Goal: Find specific page/section: Find specific page/section

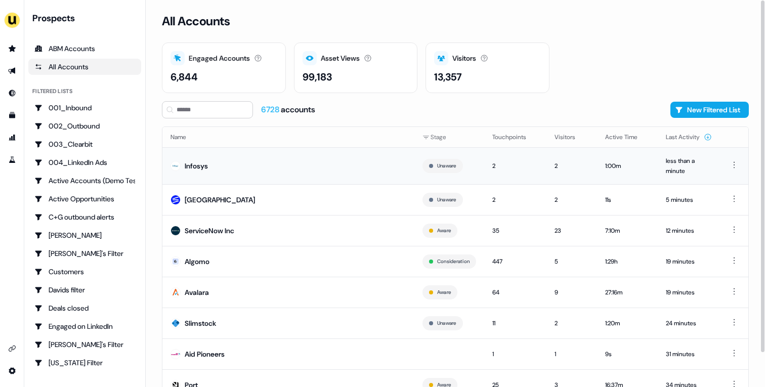
click at [283, 167] on td "Infosys" at bounding box center [288, 165] width 252 height 37
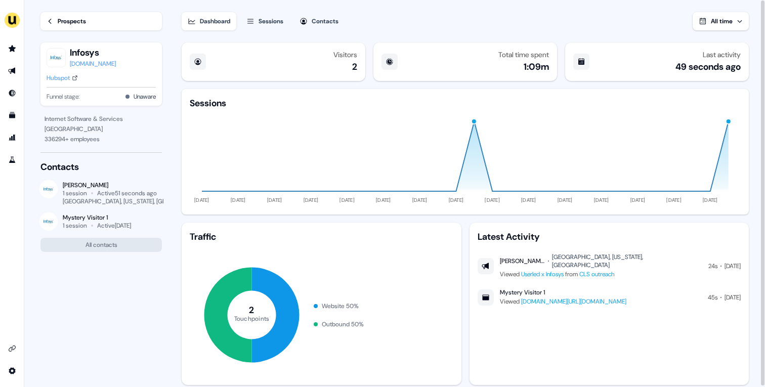
click at [76, 25] on div "Prospects" at bounding box center [72, 21] width 28 height 10
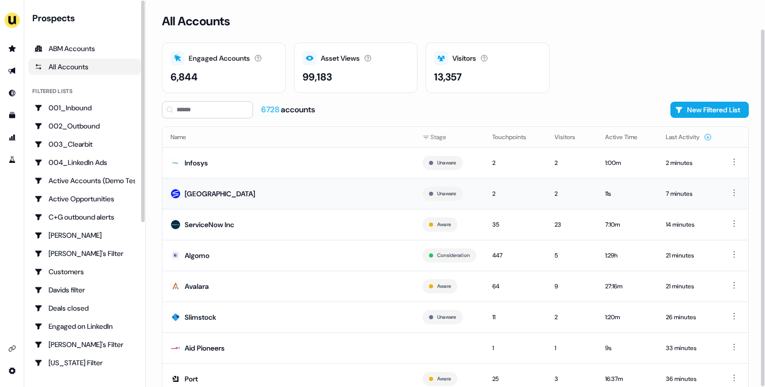
scroll to position [31, 0]
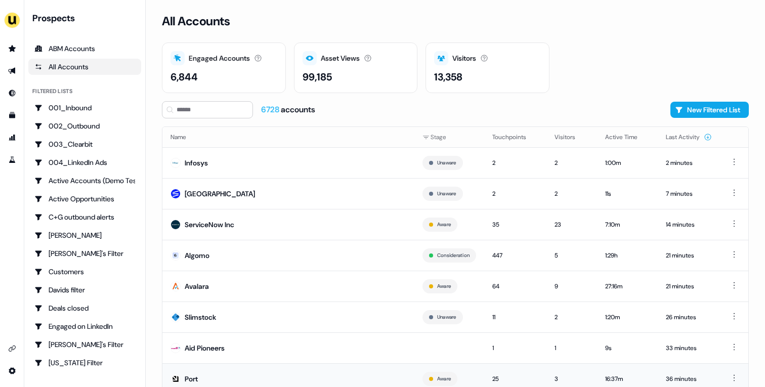
scroll to position [31, 0]
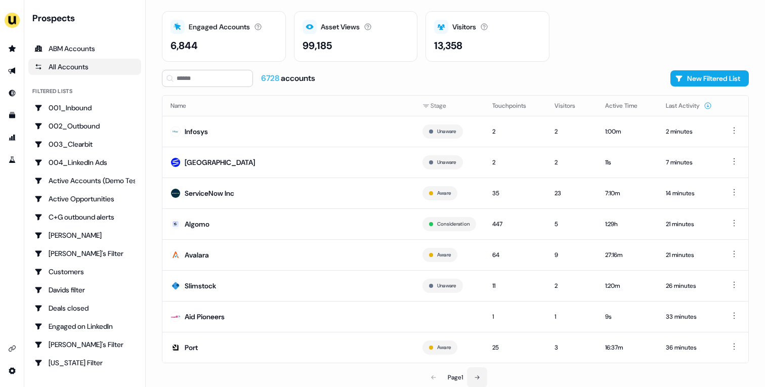
click at [485, 375] on button at bounding box center [477, 377] width 20 height 20
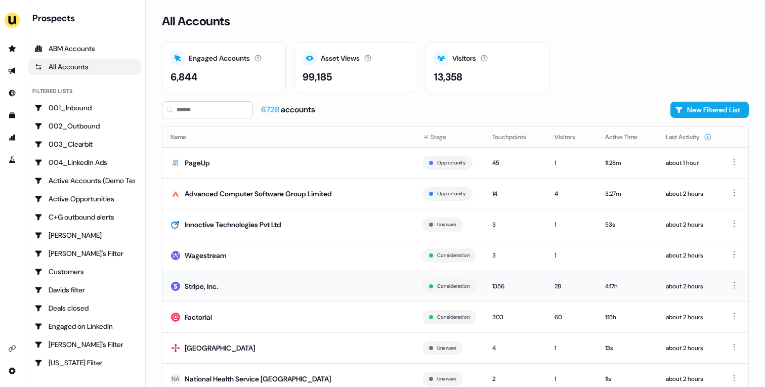
scroll to position [31, 0]
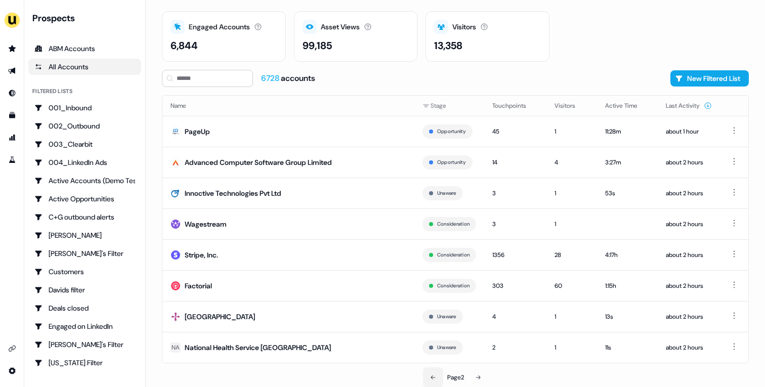
click at [431, 374] on icon at bounding box center [433, 377] width 6 height 6
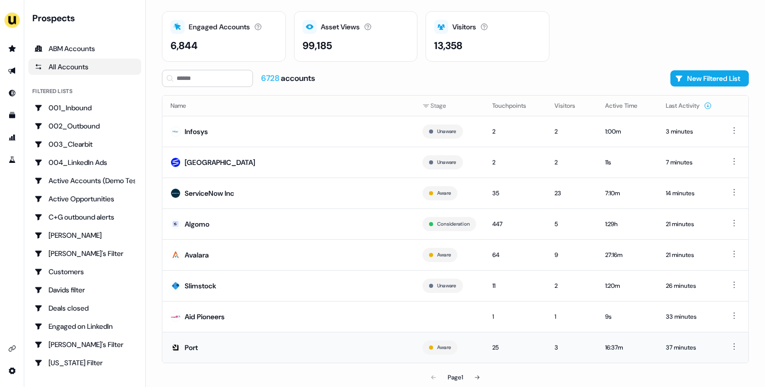
click at [237, 349] on td "Port" at bounding box center [288, 347] width 252 height 31
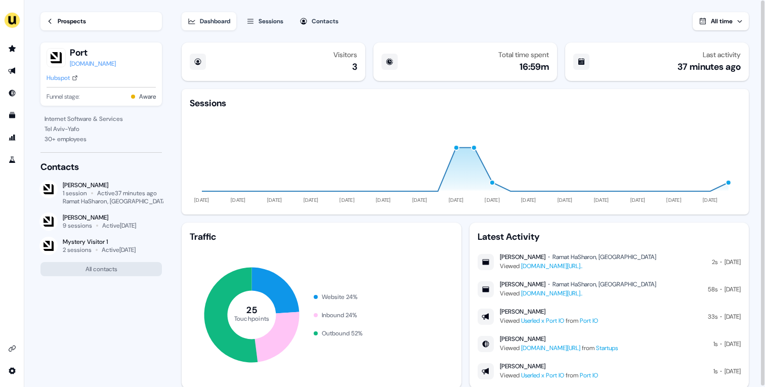
scroll to position [29, 0]
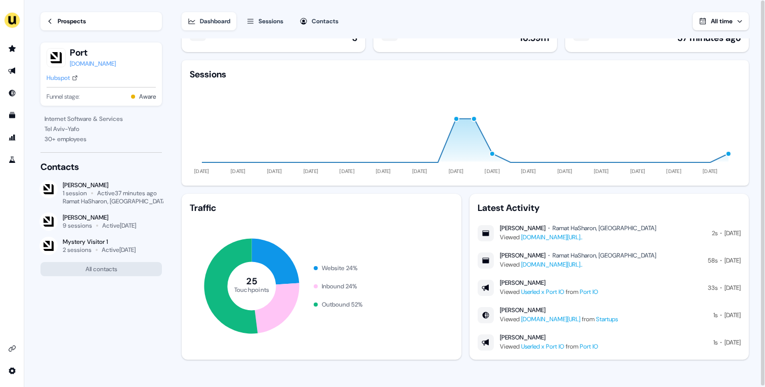
click at [68, 80] on div "Hubspot" at bounding box center [58, 78] width 23 height 10
